Goal: Transaction & Acquisition: Purchase product/service

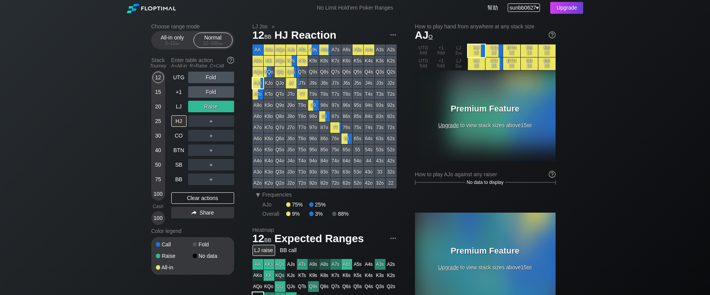
click at [528, 9] on span "sunbb0627" at bounding box center [523, 8] width 26 height 6
click at [524, 19] on div "My account" at bounding box center [519, 17] width 40 height 11
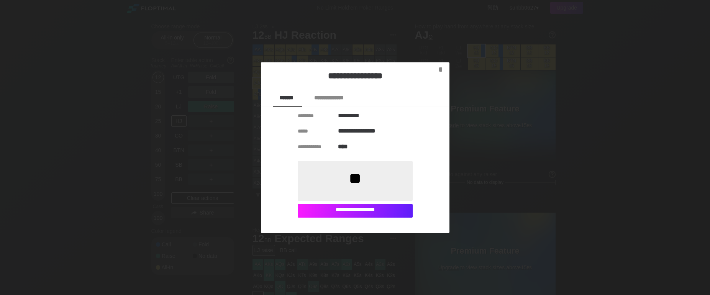
click at [360, 214] on div "**********" at bounding box center [355, 211] width 115 height 14
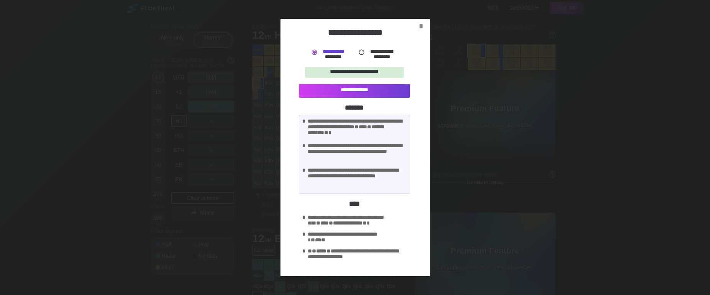
click at [373, 54] on label "**********" at bounding box center [382, 51] width 25 height 5
click at [361, 131] on div "**********" at bounding box center [357, 129] width 99 height 23
click at [360, 240] on div "**********" at bounding box center [357, 239] width 99 height 15
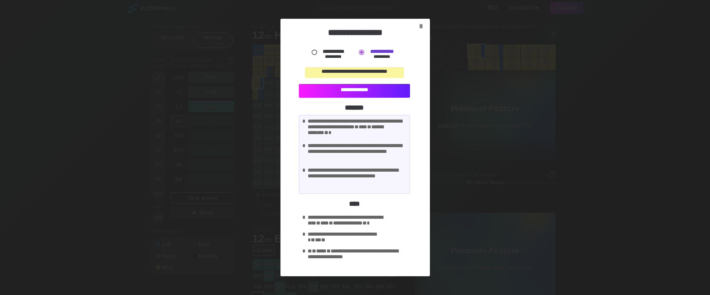
click at [371, 92] on div "**********" at bounding box center [354, 91] width 111 height 14
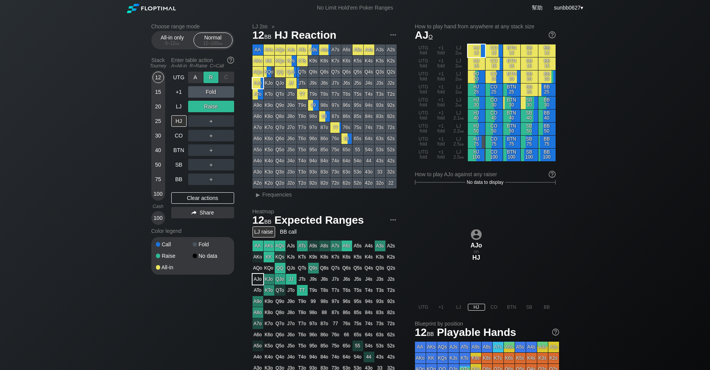
click at [211, 83] on div "R ✕" at bounding box center [211, 77] width 15 height 11
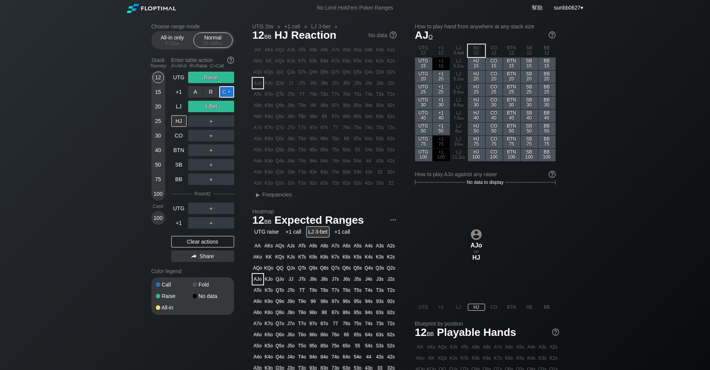
click at [224, 98] on div "C ✕" at bounding box center [226, 91] width 15 height 11
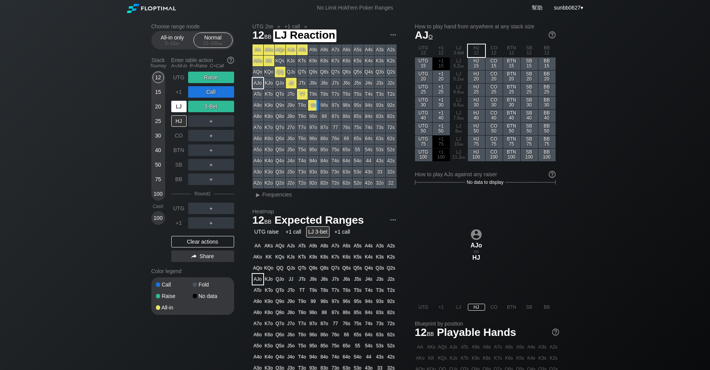
click at [178, 112] on div "LJ" at bounding box center [178, 106] width 15 height 11
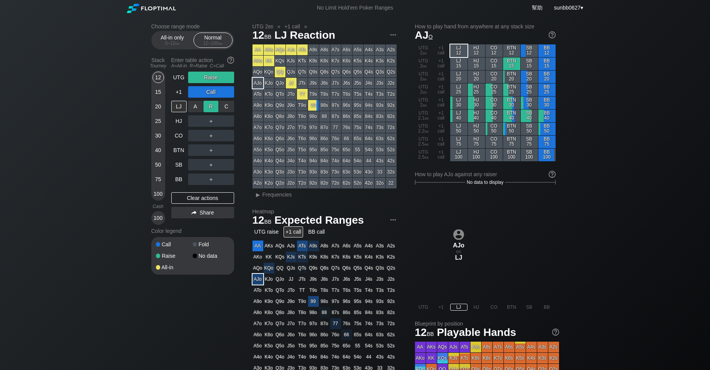
click at [214, 112] on div "R ✕" at bounding box center [211, 106] width 15 height 11
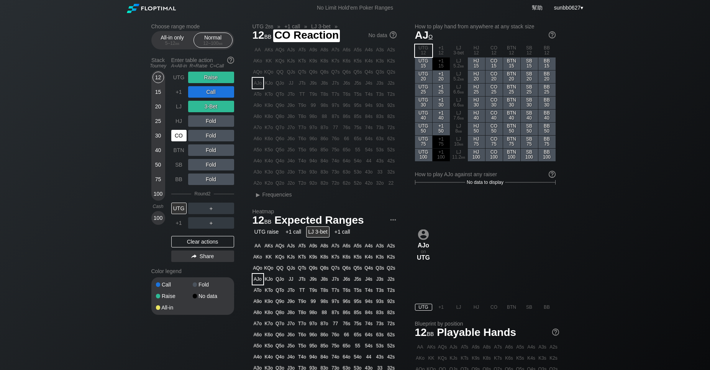
click at [179, 140] on div "CO" at bounding box center [178, 135] width 15 height 11
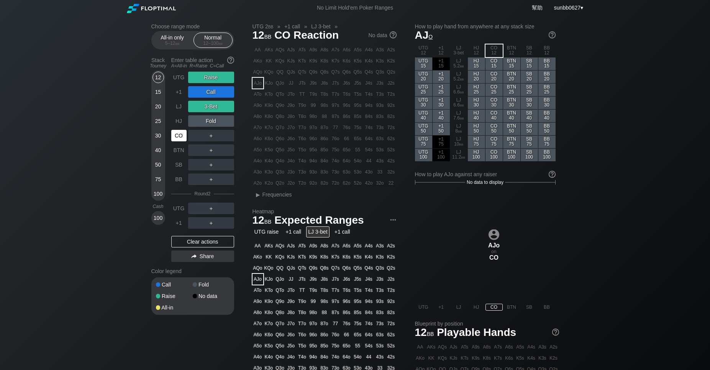
click at [179, 141] on div "CO" at bounding box center [178, 135] width 15 height 11
click at [179, 127] on div "HJ" at bounding box center [178, 120] width 15 height 11
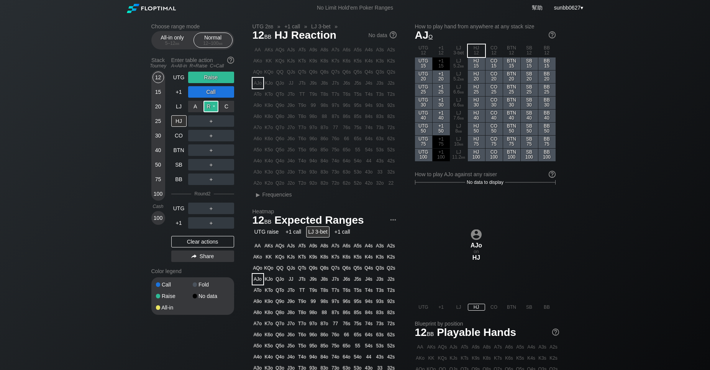
click at [215, 112] on div "R ✕" at bounding box center [211, 106] width 15 height 11
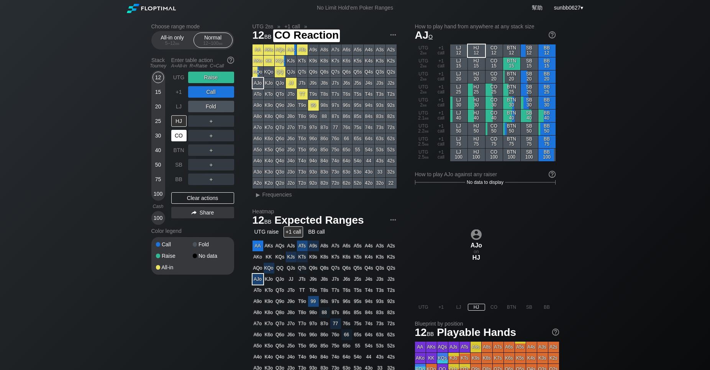
click at [177, 141] on div "CO" at bounding box center [178, 135] width 15 height 11
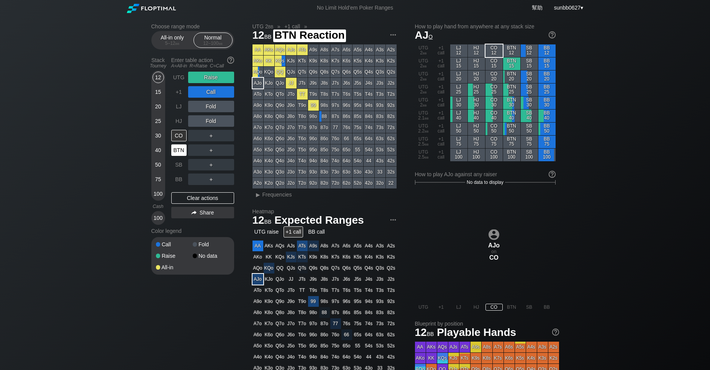
click at [177, 156] on div "BTN" at bounding box center [178, 150] width 15 height 11
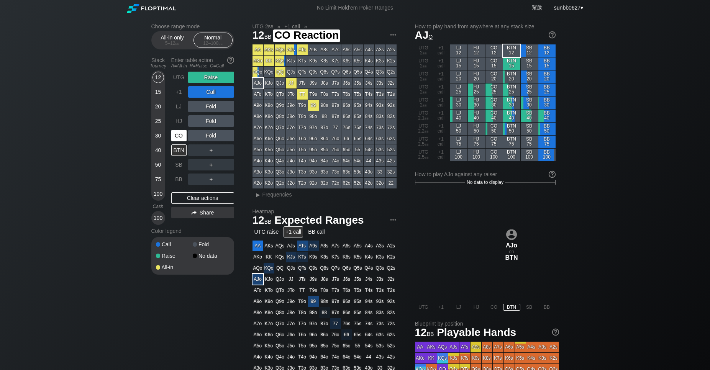
click at [178, 141] on div "CO" at bounding box center [178, 135] width 15 height 11
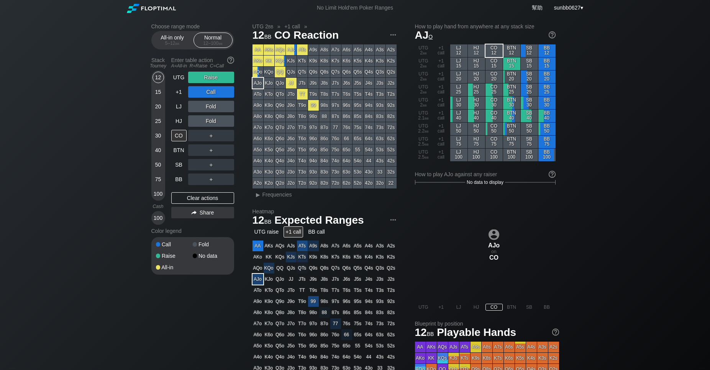
click at [87, 121] on div "Choose range mode All-in only 5 – 12 bb Normal 12 – 100 bb Stack Tourney Enter …" at bounding box center [355, 260] width 710 height 489
click at [571, 11] on span "sunbb0627" at bounding box center [567, 8] width 26 height 6
click at [621, 40] on div "Choose range mode All-in only 5 – 12 bb Normal 12 – 100 bb Stack Tourney Enter …" at bounding box center [355, 260] width 710 height 489
click at [570, 8] on span "sunbb0627" at bounding box center [567, 8] width 26 height 6
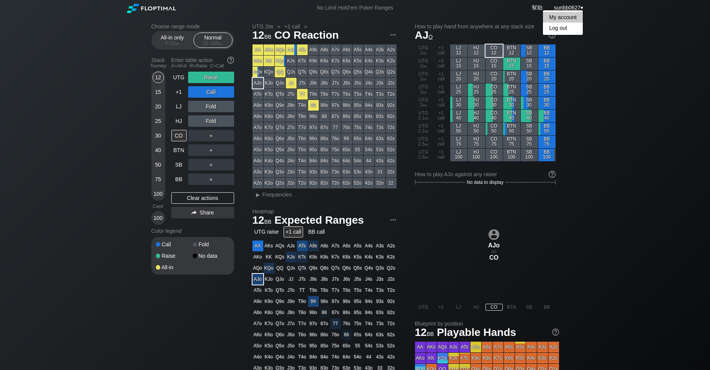
click at [569, 16] on div "My account" at bounding box center [563, 17] width 40 height 11
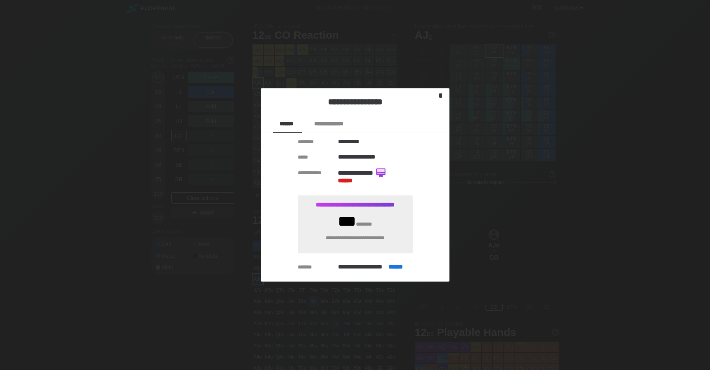
click at [441, 97] on div "*" at bounding box center [440, 96] width 11 height 11
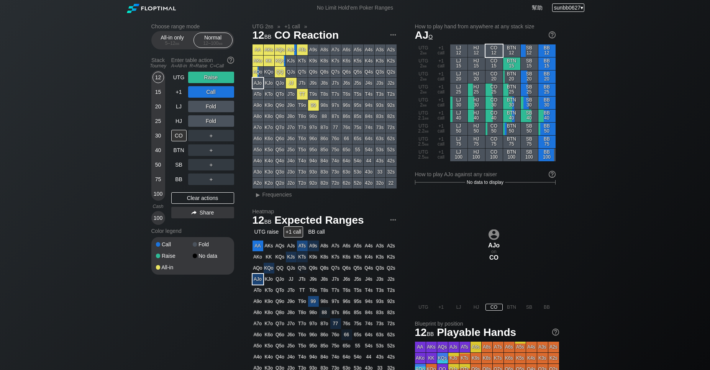
click at [575, 7] on span "sunbb0627" at bounding box center [567, 8] width 26 height 6
click at [568, 20] on div "My account" at bounding box center [563, 17] width 40 height 11
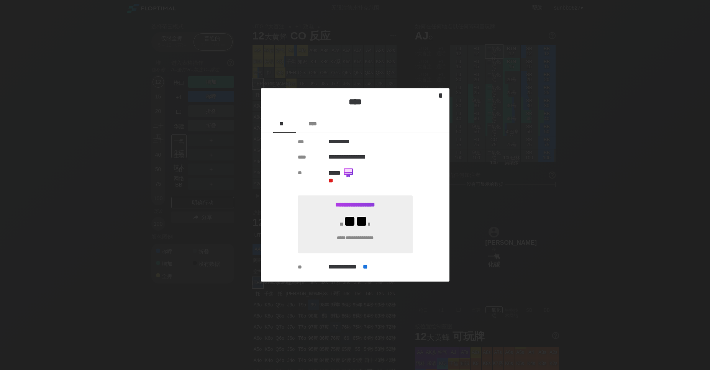
click at [442, 99] on font "*" at bounding box center [440, 96] width 5 height 8
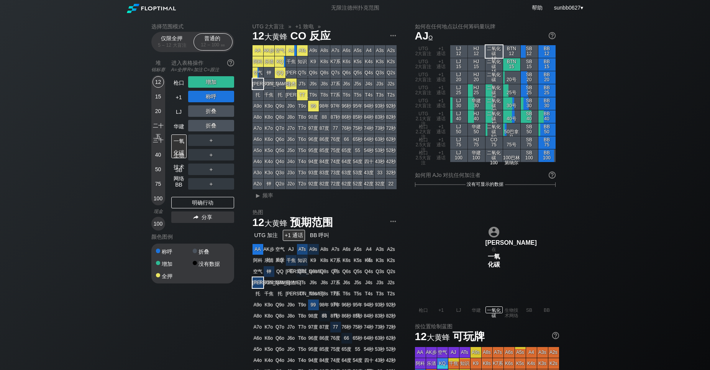
click at [667, 41] on div "选择范围模式 仅限全押 5 – 12 大盲注 普通的 12 – 100 bb 堆 锦标赛 进入表格操作 A=全押 R=加注 C=跟注 12 15 20 二十五…" at bounding box center [355, 264] width 710 height 496
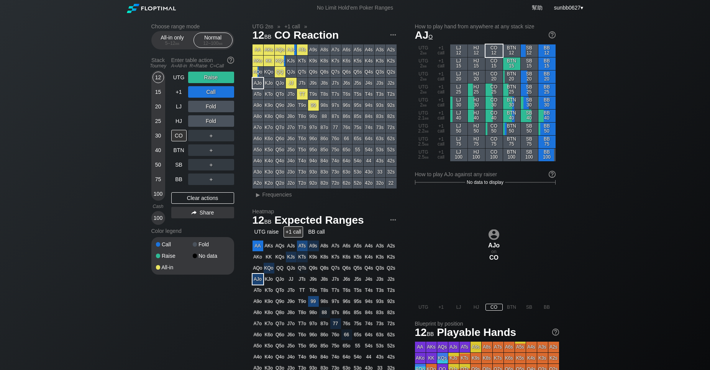
click at [646, 107] on div "Choose range mode All-in only 5 – 12 bb Normal 12 – 100 bb Stack Tourney Enter …" at bounding box center [355, 260] width 710 height 489
